Goal: Task Accomplishment & Management: Manage account settings

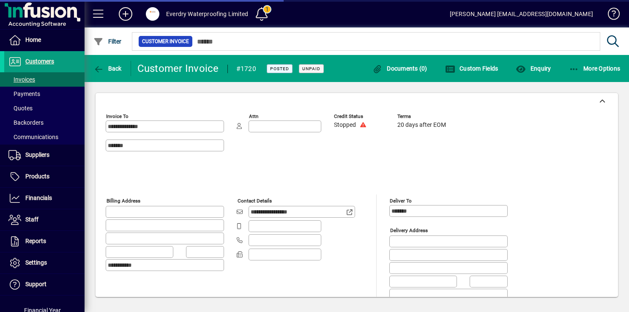
scroll to position [425, 0]
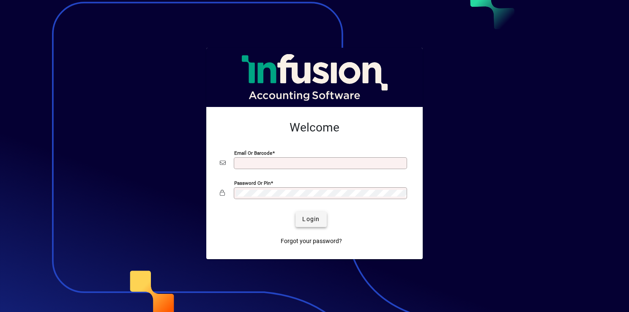
type input "**********"
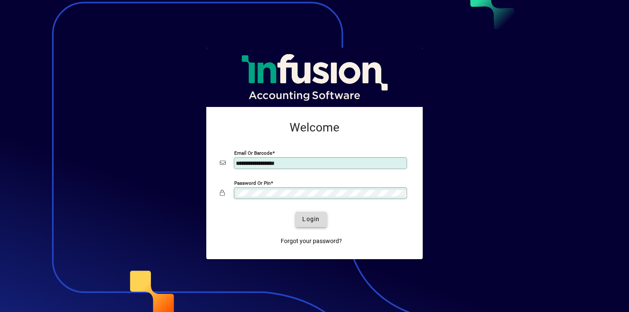
click at [320, 214] on span "submit" at bounding box center [311, 219] width 31 height 20
